Goal: Task Accomplishment & Management: Complete application form

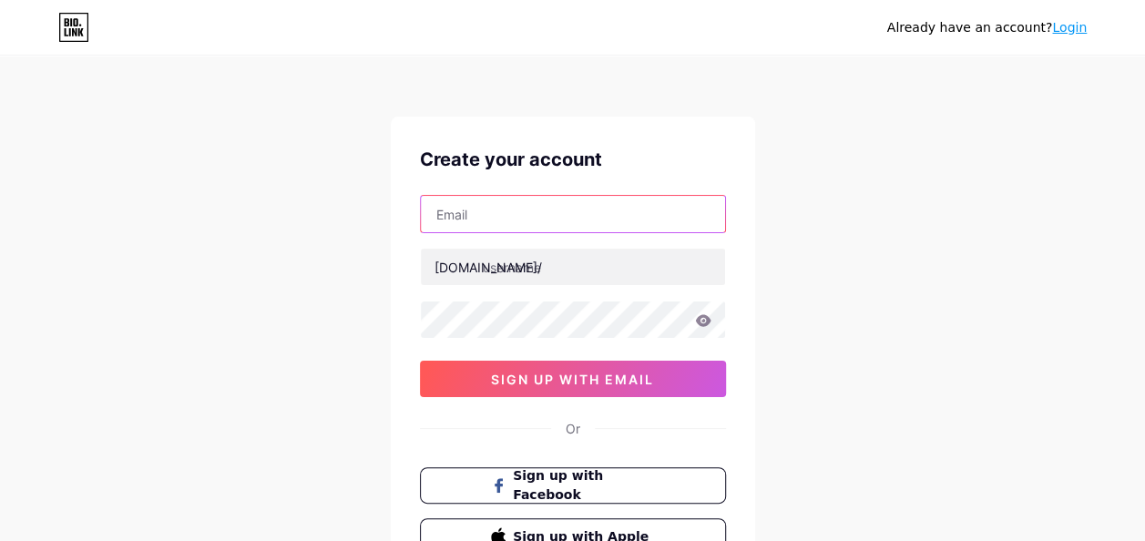
click at [507, 218] on input "text" at bounding box center [573, 214] width 304 height 36
type input "[EMAIL_ADDRESS][DOMAIN_NAME]"
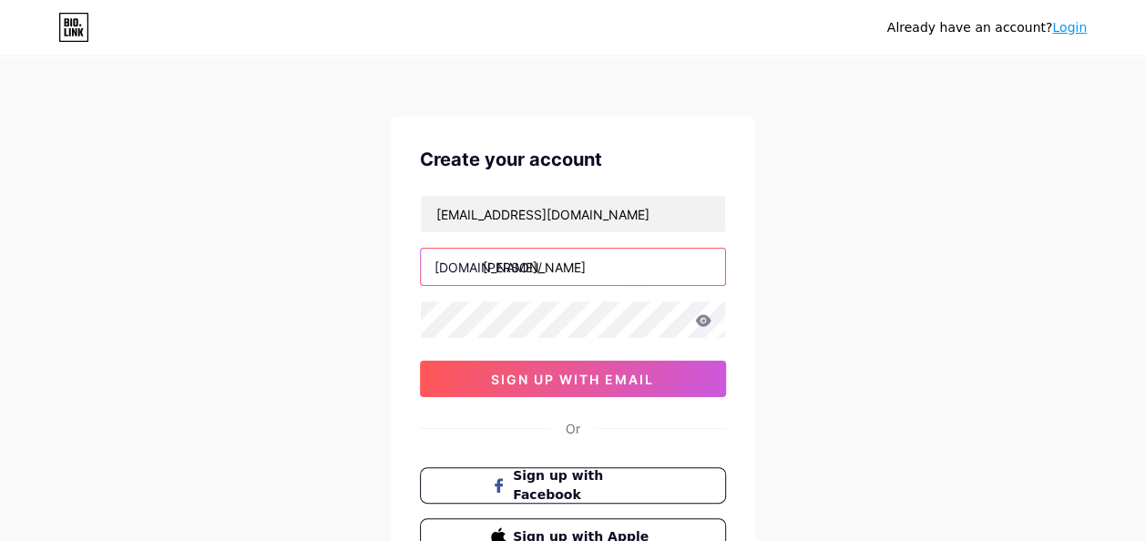
click at [605, 261] on input "[PERSON_NAME]" at bounding box center [573, 267] width 304 height 36
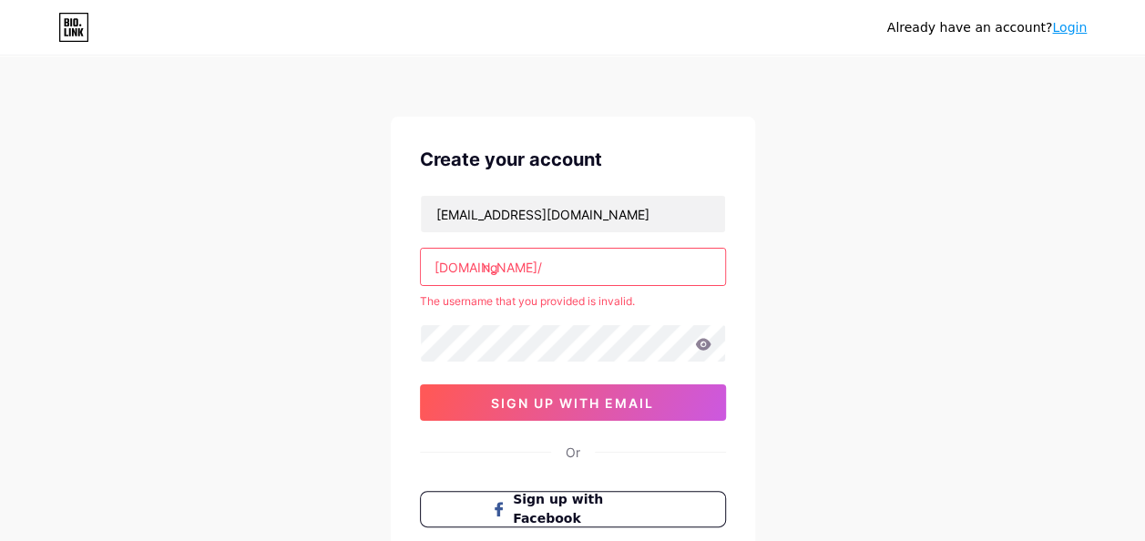
type input "n"
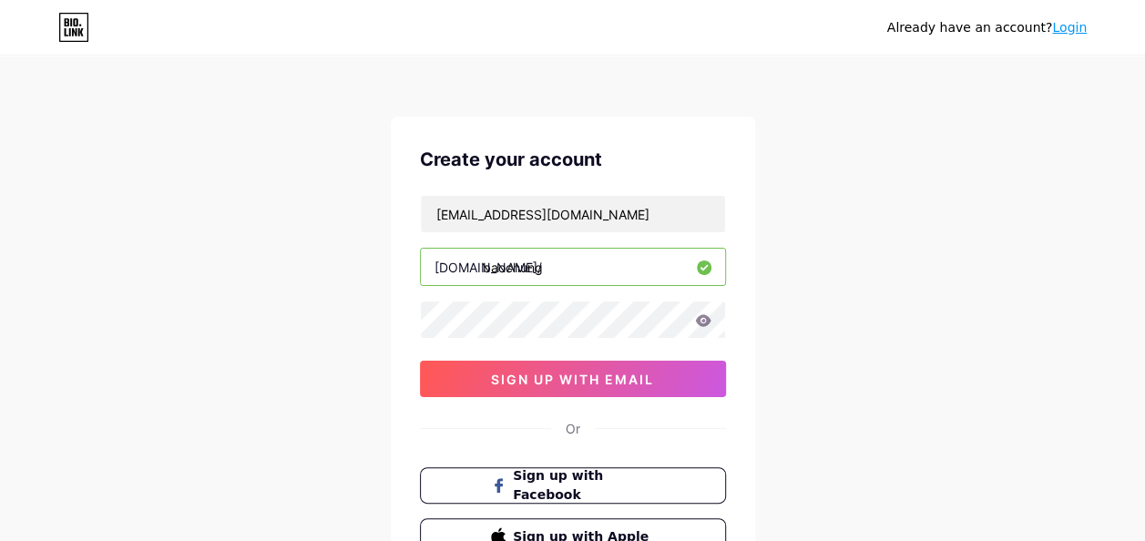
type input "baochung"
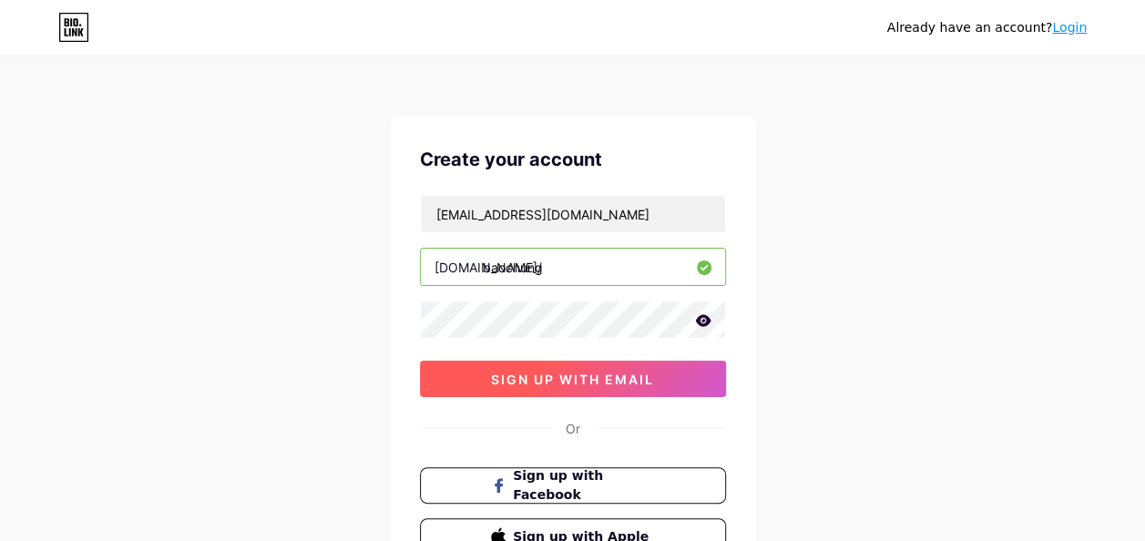
click at [526, 375] on span "sign up with email" at bounding box center [572, 379] width 163 height 15
